Goal: Task Accomplishment & Management: Use online tool/utility

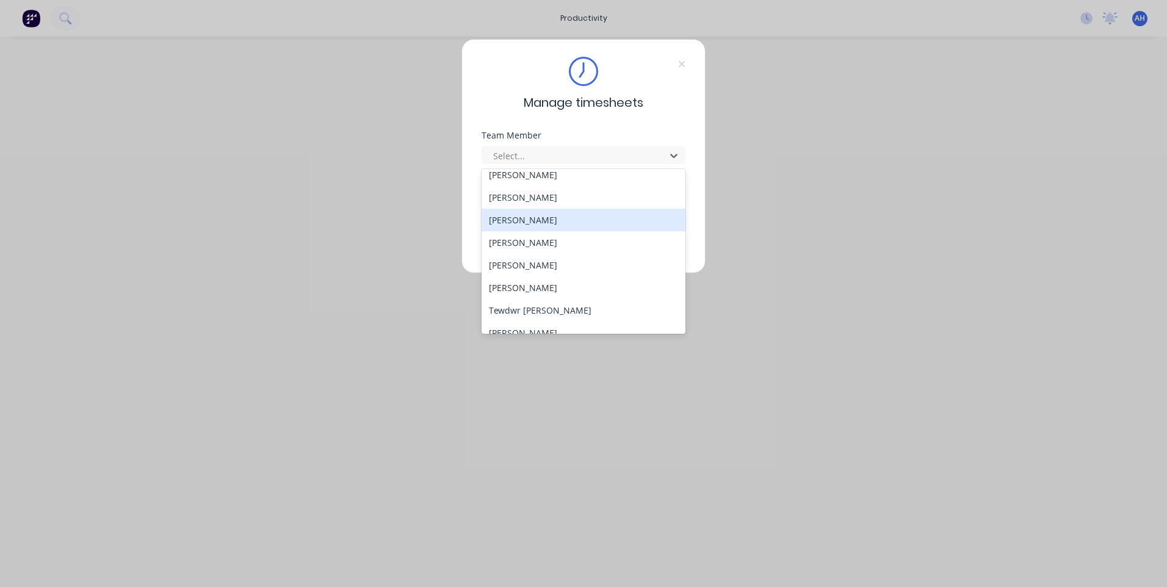
scroll to position [653, 0]
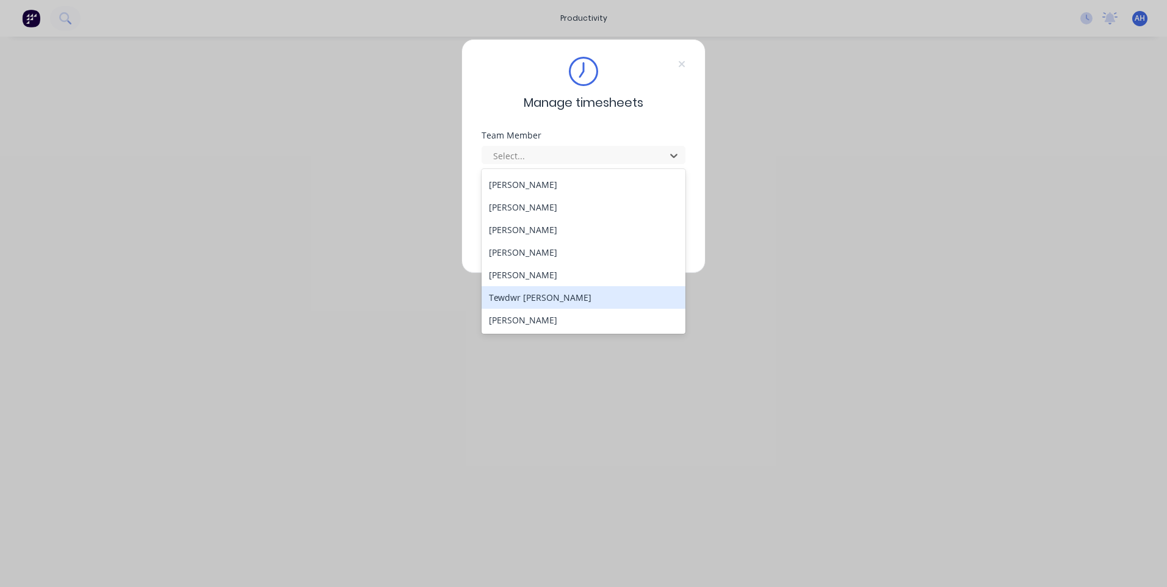
click at [557, 303] on div "Tewdwr [PERSON_NAME]" at bounding box center [584, 297] width 204 height 23
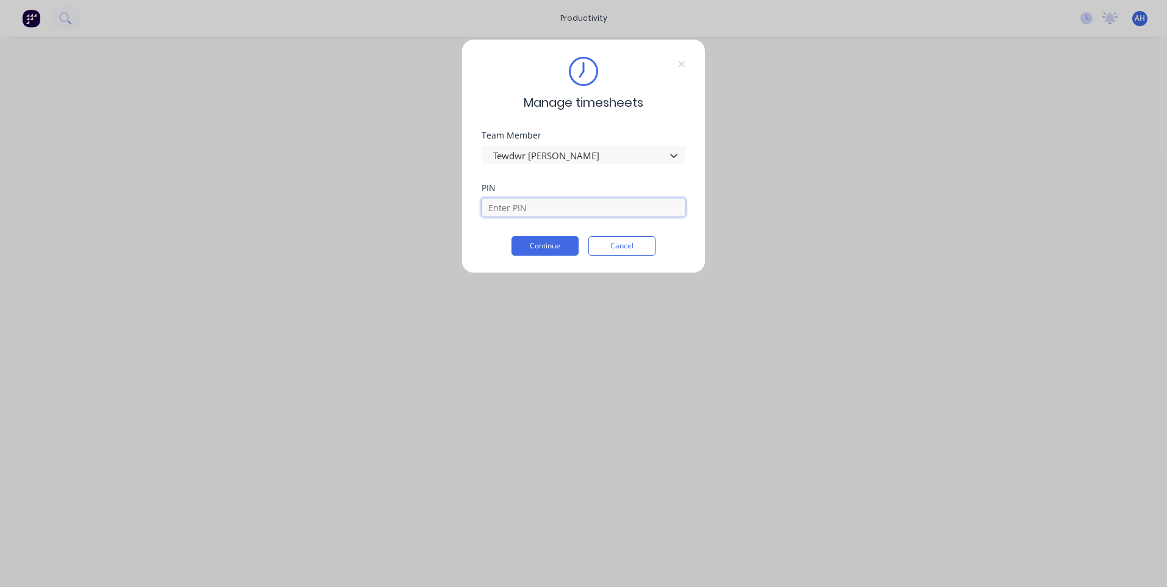
click at [538, 205] on input at bounding box center [584, 207] width 204 height 18
type input "2711"
click at [512, 236] on button "Continue" at bounding box center [545, 246] width 67 height 20
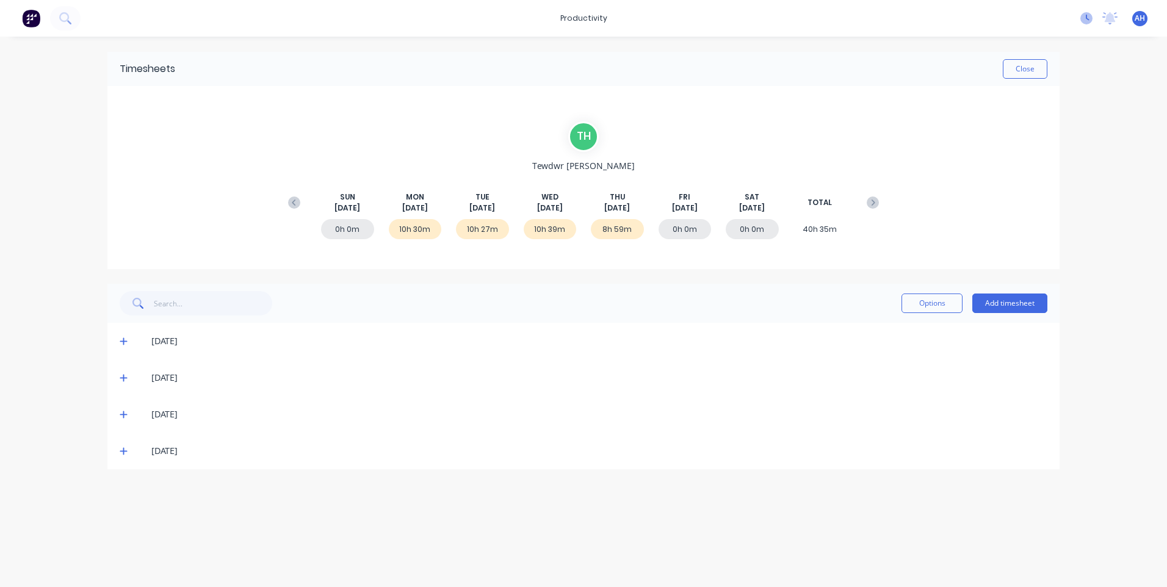
click at [1084, 16] on icon at bounding box center [1087, 18] width 12 height 12
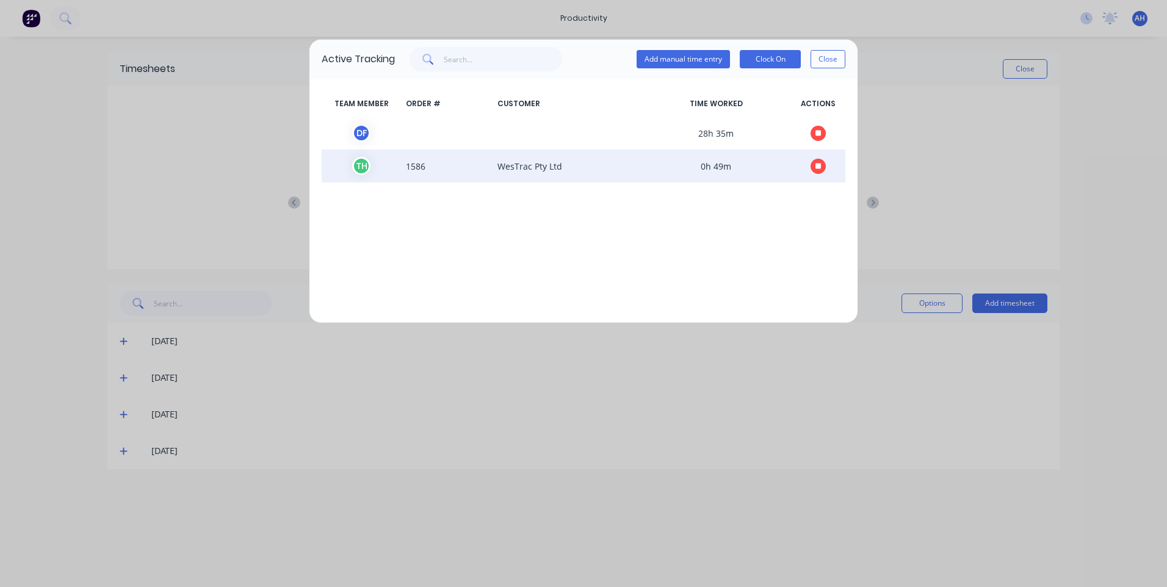
click at [818, 171] on button "button" at bounding box center [818, 166] width 15 height 15
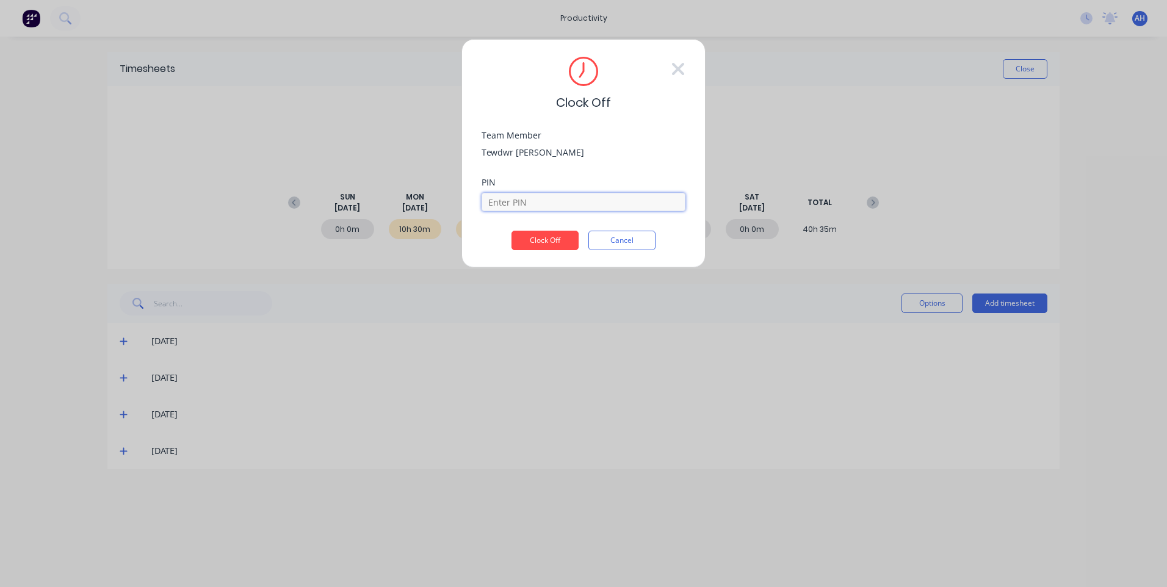
click at [547, 198] on input at bounding box center [584, 202] width 204 height 18
type input "2711"
click at [529, 236] on button "Clock Off" at bounding box center [545, 241] width 67 height 20
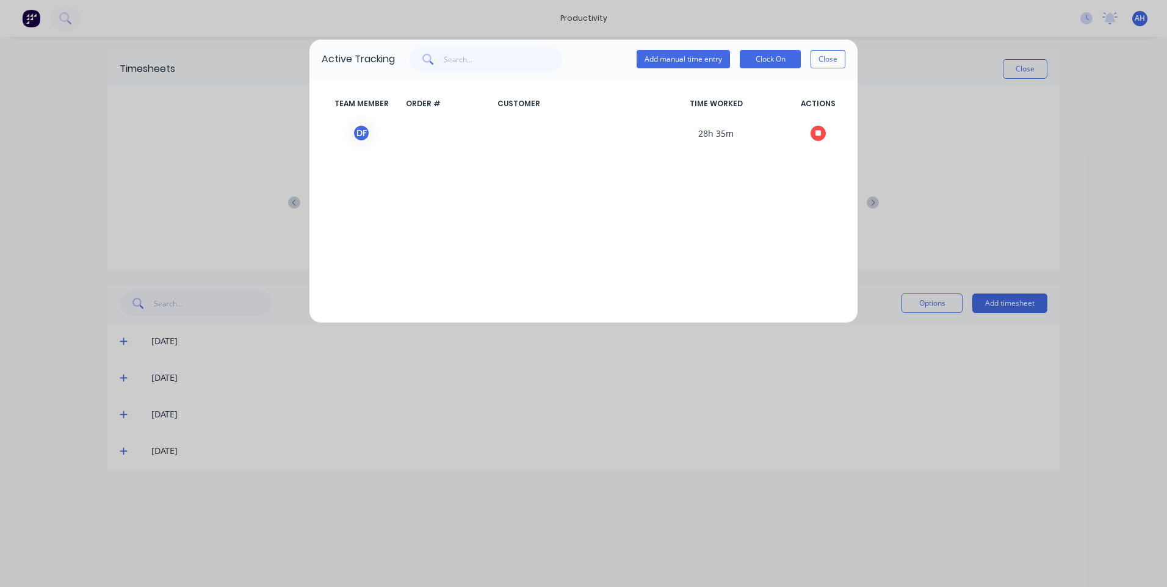
click at [767, 48] on div "Add manual time entry Clock On Close" at bounding box center [741, 59] width 209 height 24
click at [772, 61] on button "Clock On" at bounding box center [770, 59] width 61 height 18
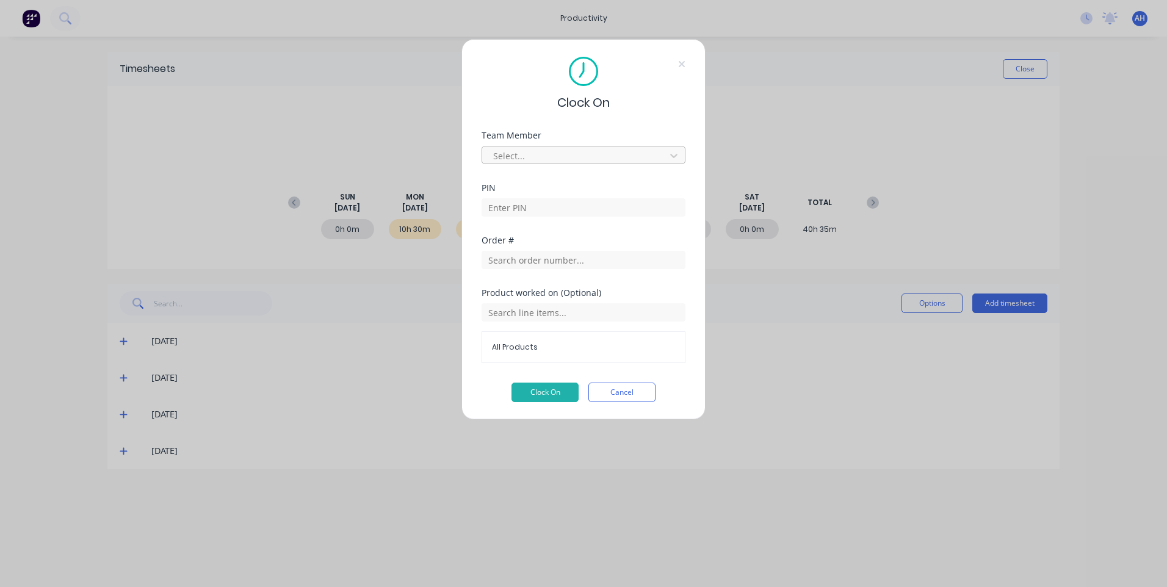
click at [637, 159] on div at bounding box center [575, 155] width 167 height 15
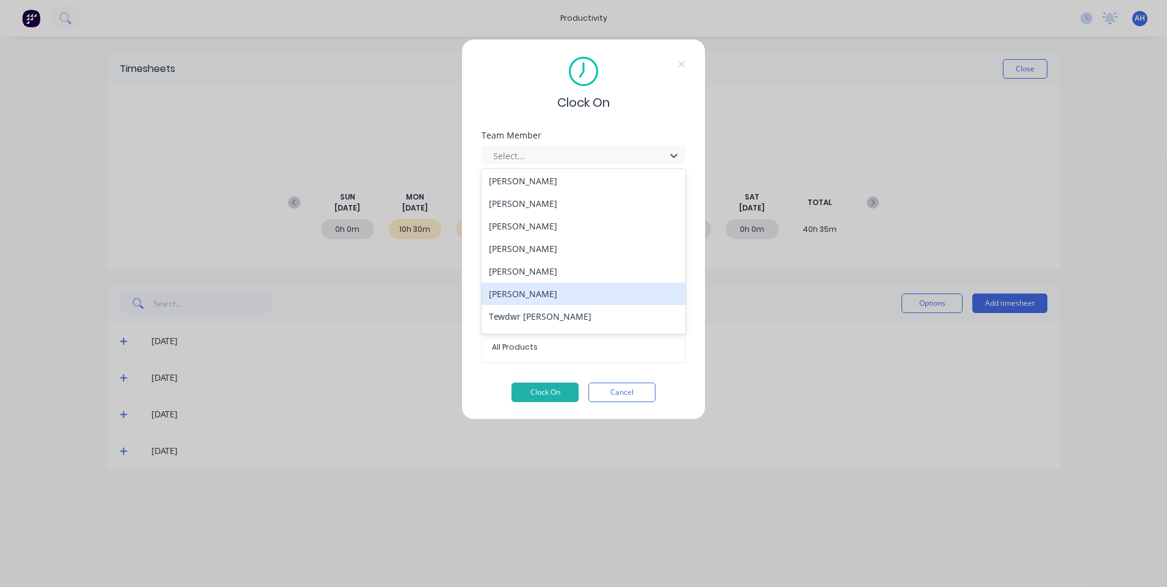
scroll to position [653, 0]
click at [540, 297] on div "Tewdwr [PERSON_NAME]" at bounding box center [584, 297] width 204 height 23
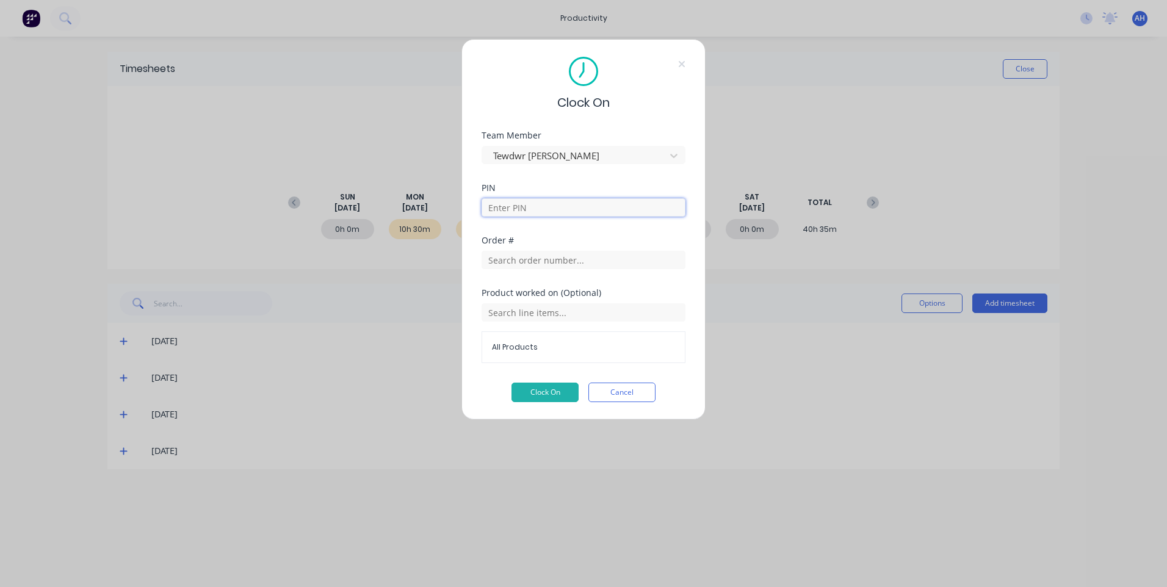
click at [521, 206] on input at bounding box center [584, 207] width 204 height 18
type input "2711"
click at [526, 255] on input "text" at bounding box center [584, 260] width 204 height 18
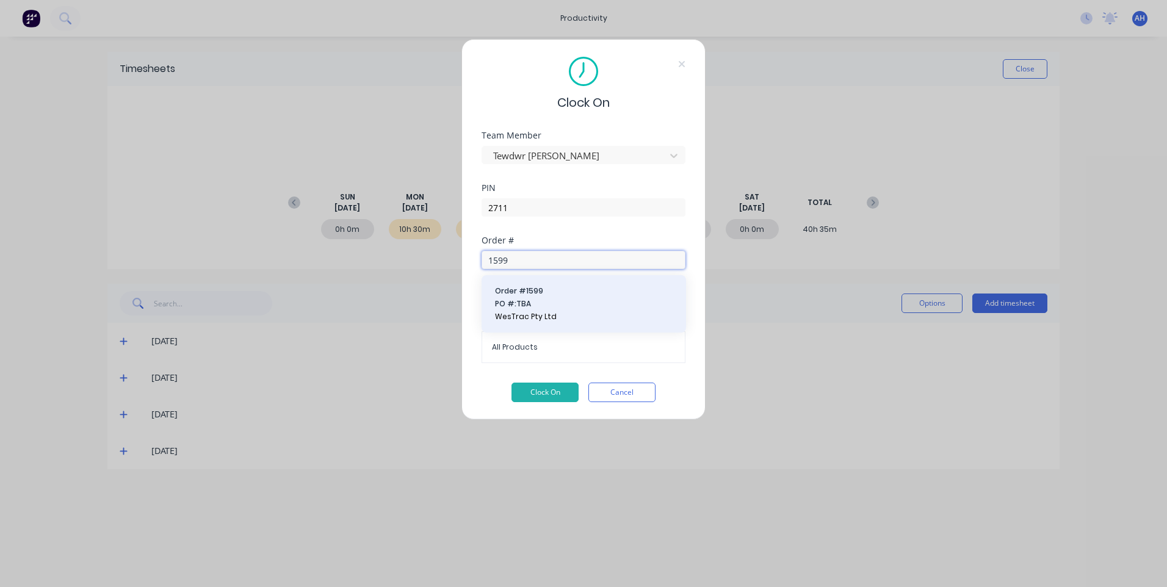
type input "1599"
click at [541, 316] on span "WesTrac Pty Ltd" at bounding box center [584, 316] width 178 height 11
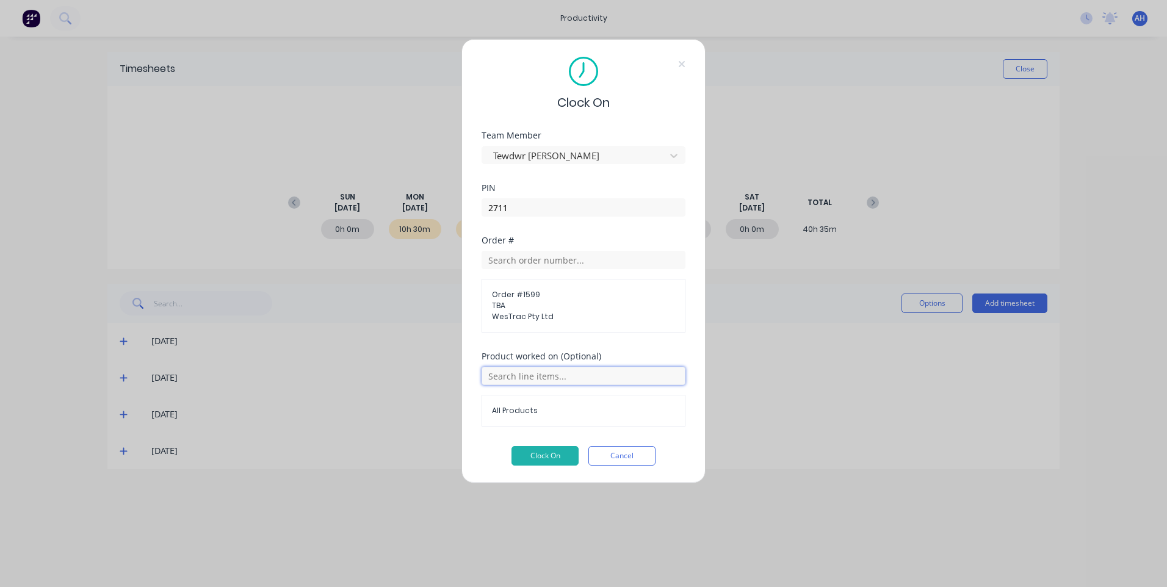
click at [543, 375] on input "text" at bounding box center [584, 376] width 204 height 18
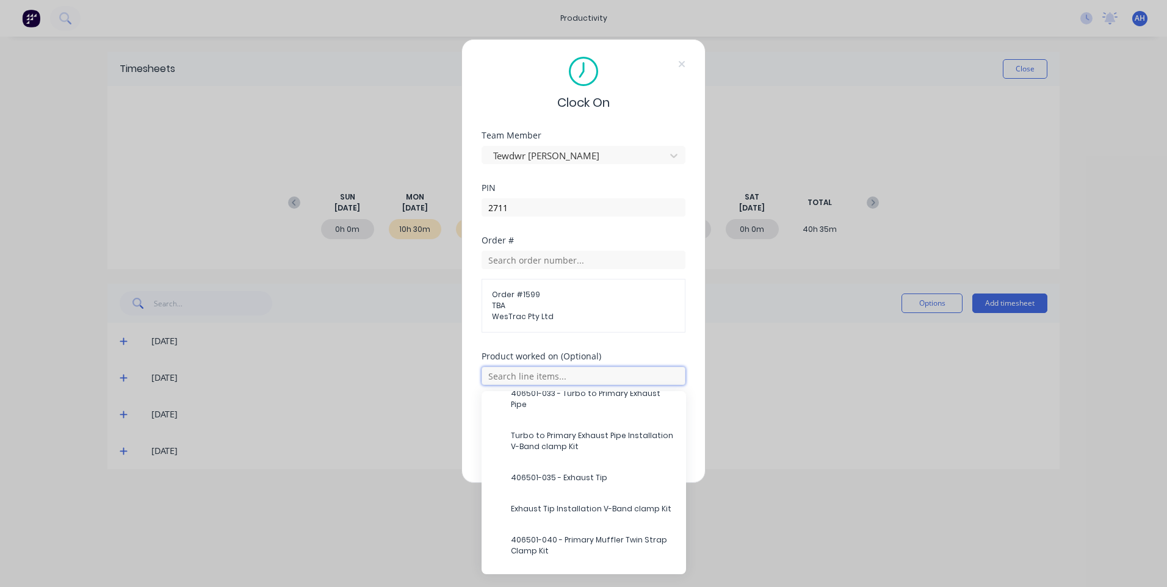
scroll to position [262, 0]
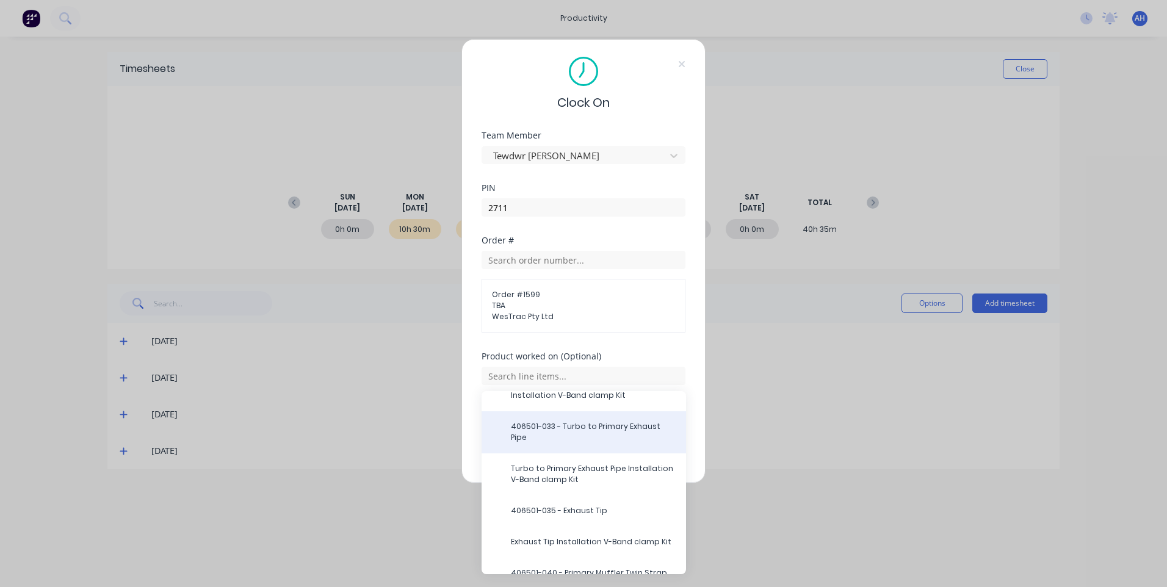
click at [582, 430] on span "406501-033 - Turbo to Primary Exhaust Pipe" at bounding box center [593, 432] width 165 height 22
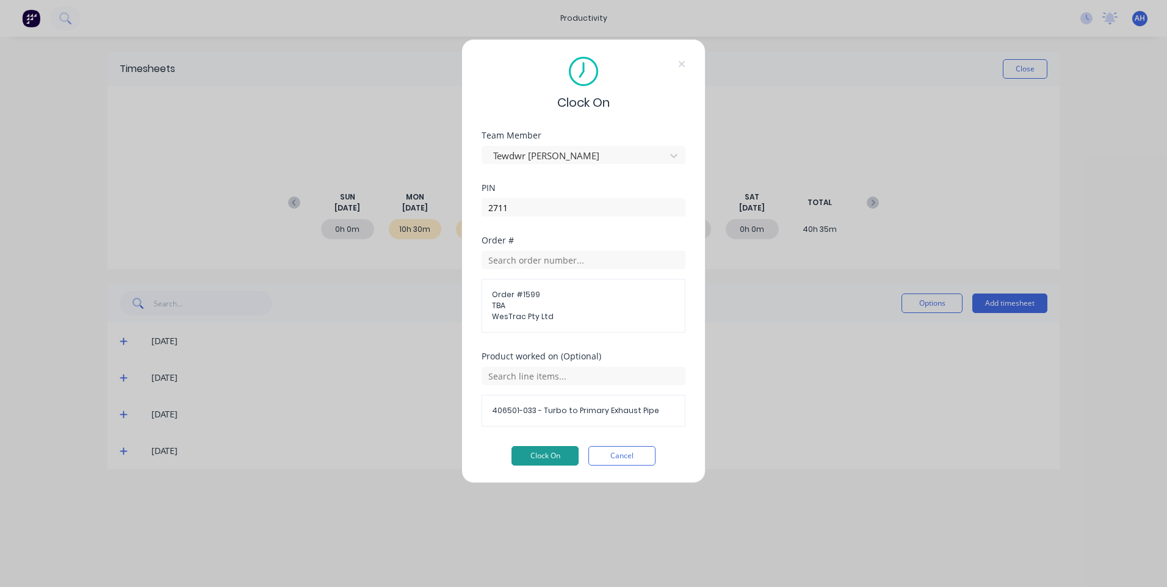
click at [542, 463] on button "Clock On" at bounding box center [545, 456] width 67 height 20
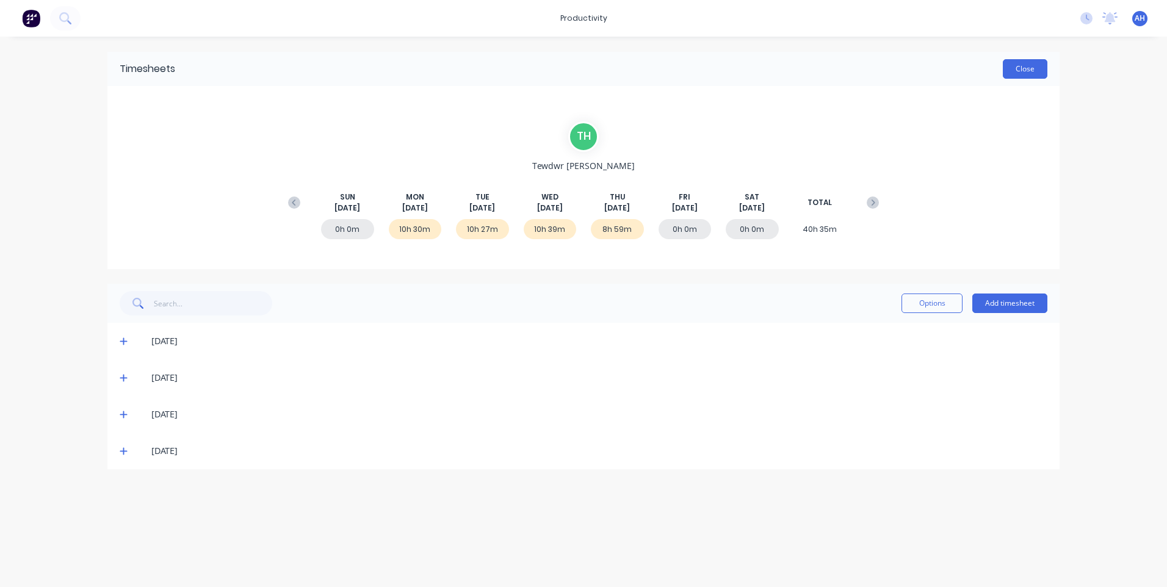
click at [1025, 69] on button "Close" at bounding box center [1025, 69] width 45 height 20
